Goal: Transaction & Acquisition: Purchase product/service

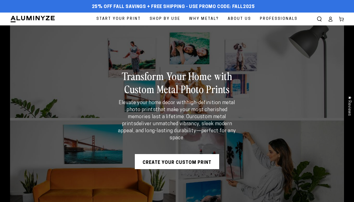
click at [21, 16] on img at bounding box center [32, 19] width 45 height 8
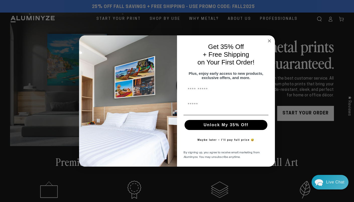
click at [270, 39] on circle "Close dialog" at bounding box center [269, 41] width 6 height 6
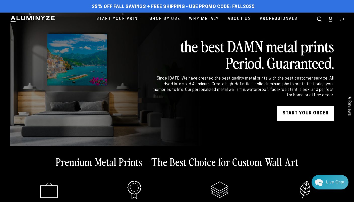
click at [318, 22] on span "Search our site" at bounding box center [318, 19] width 11 height 11
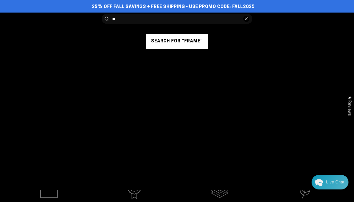
type input "*"
type input "**********"
click at [105, 17] on button "Search our site" at bounding box center [107, 19] width 4 height 4
